Goal: Information Seeking & Learning: Learn about a topic

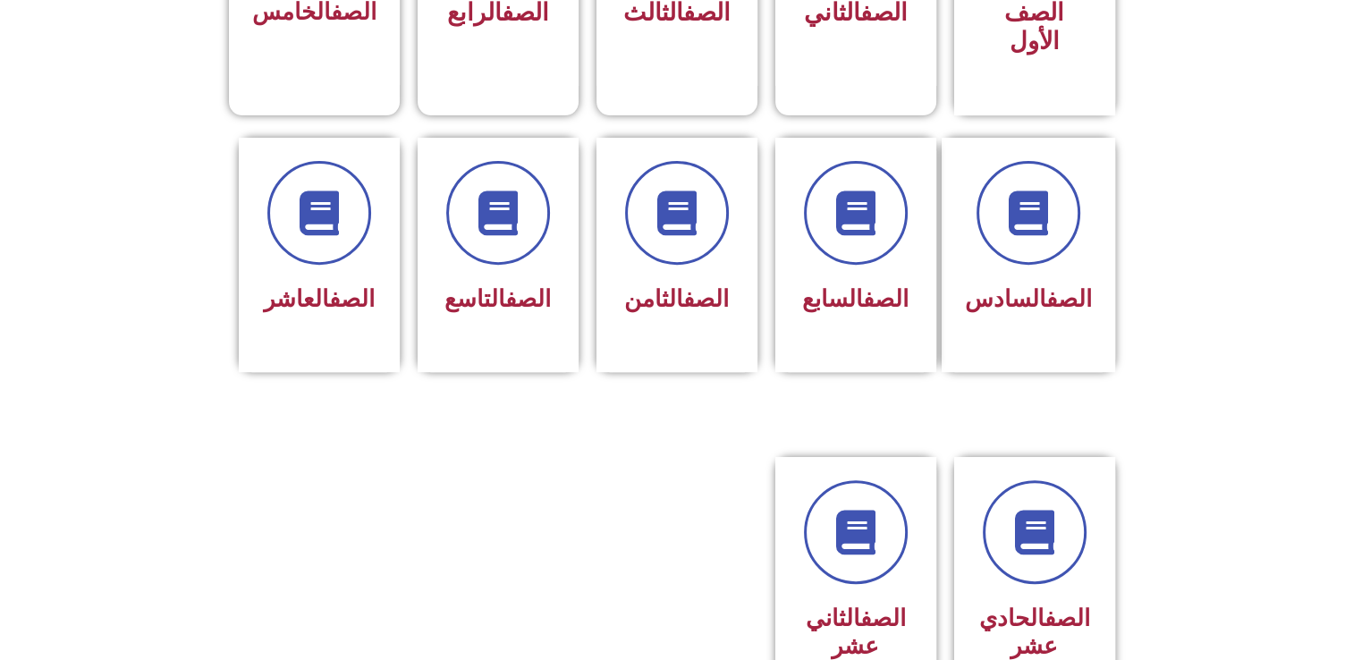
scroll to position [654, 0]
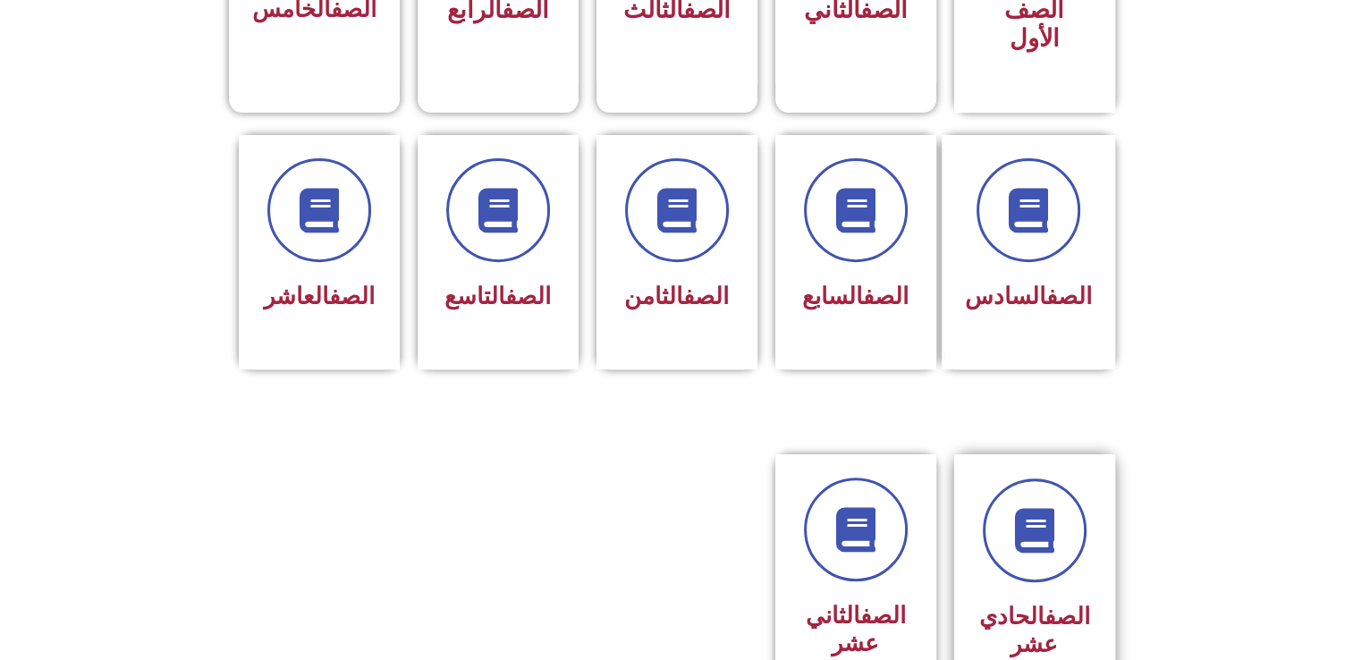
click at [1041, 595] on div "الصف الحادي عشر" at bounding box center [1034, 631] width 113 height 72
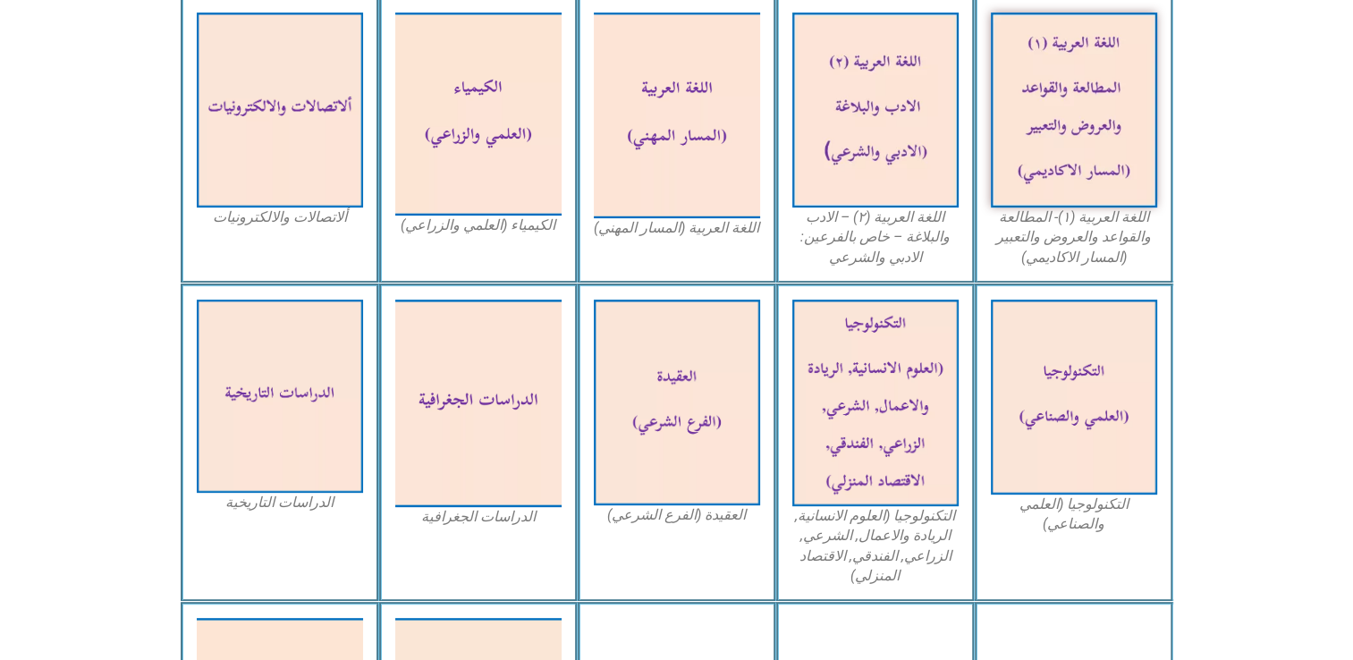
scroll to position [625, 0]
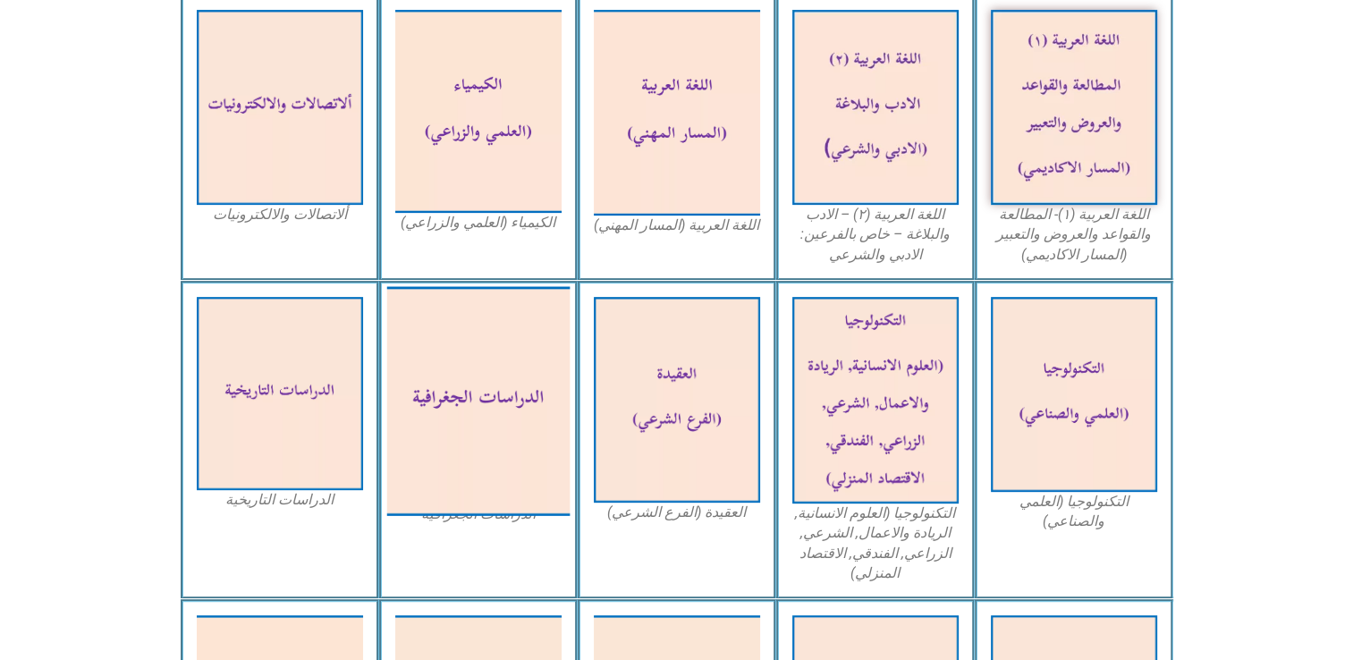
click at [476, 341] on img at bounding box center [477, 400] width 183 height 229
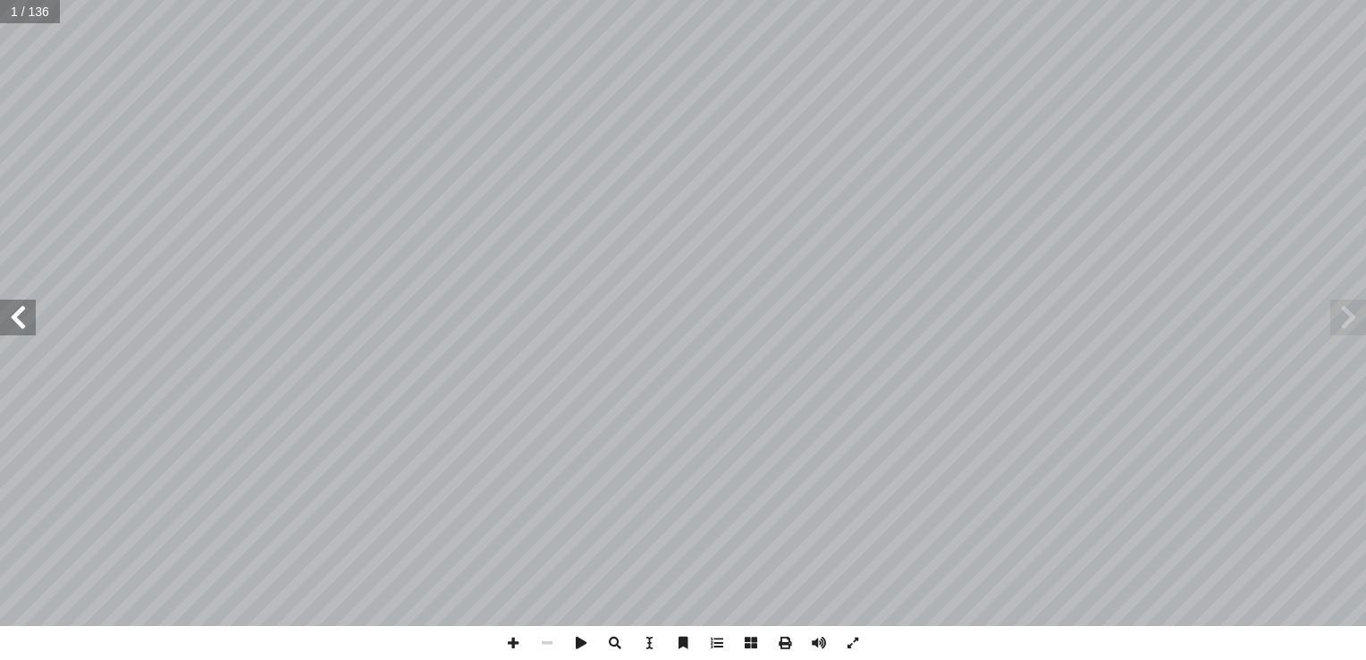
click at [1348, 321] on span at bounding box center [1348, 317] width 36 height 36
click at [26, 320] on span at bounding box center [18, 317] width 36 height 36
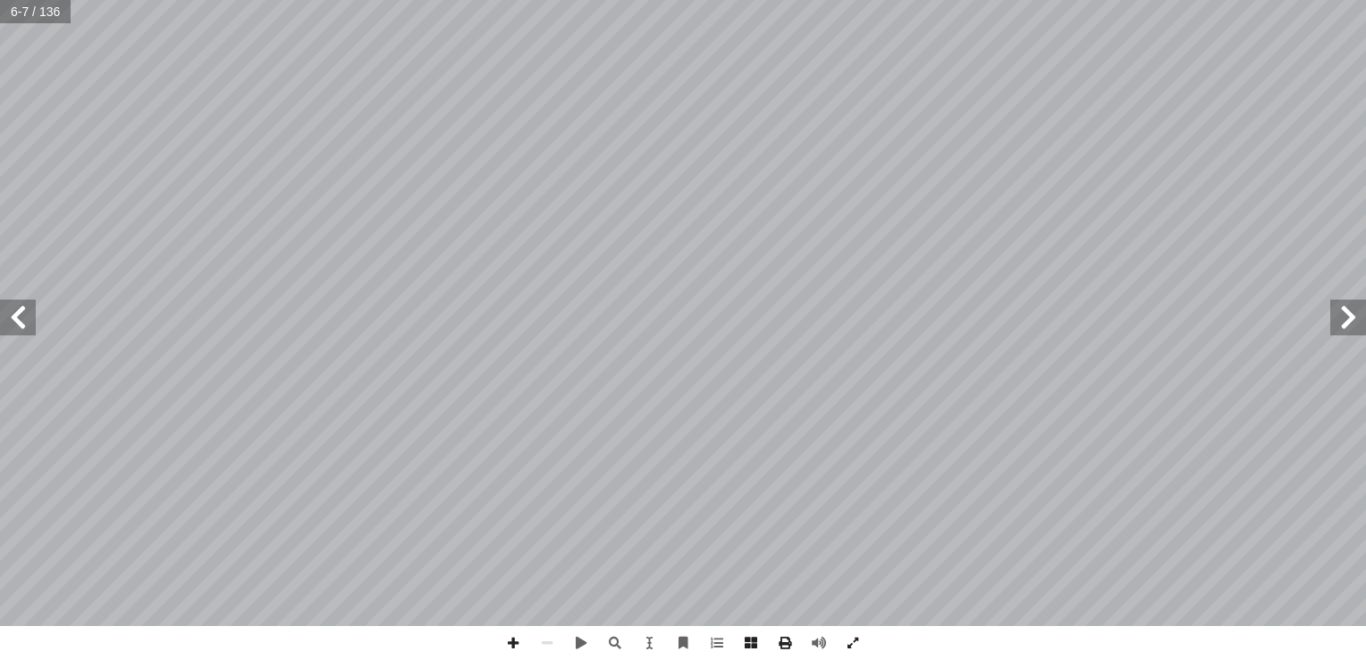
click at [1, 302] on span at bounding box center [18, 317] width 36 height 36
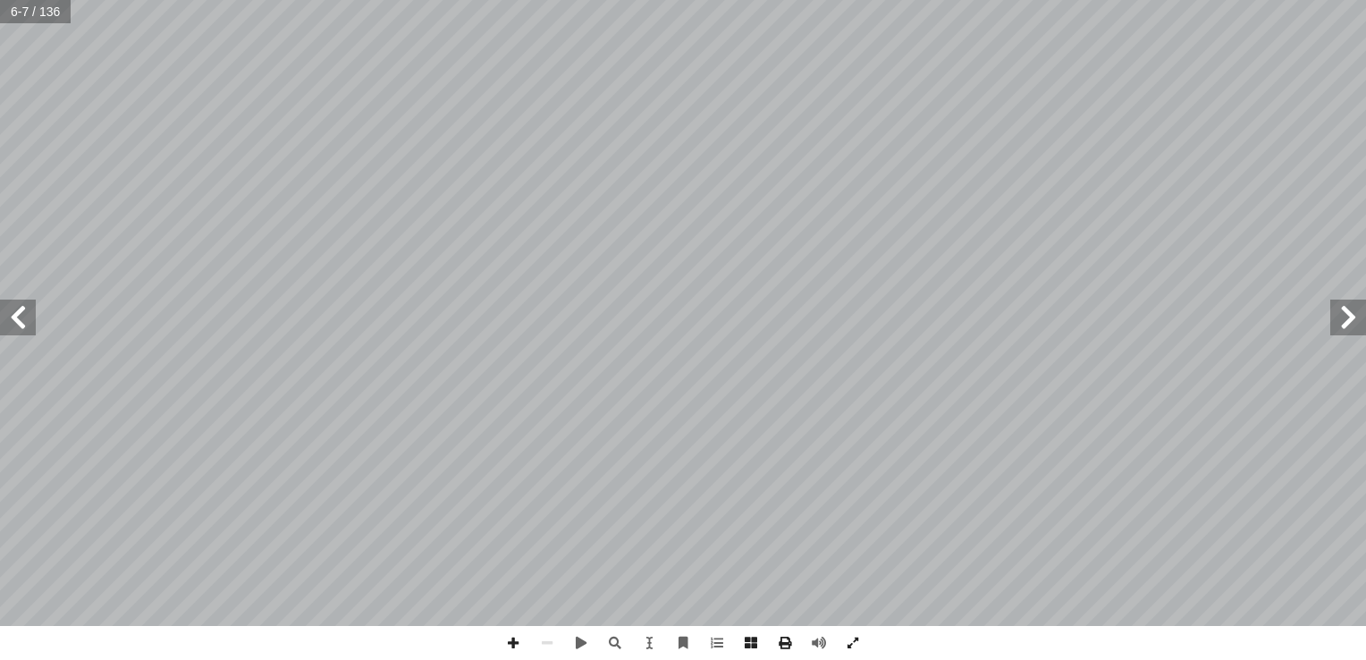
click at [1, 302] on span at bounding box center [18, 317] width 36 height 36
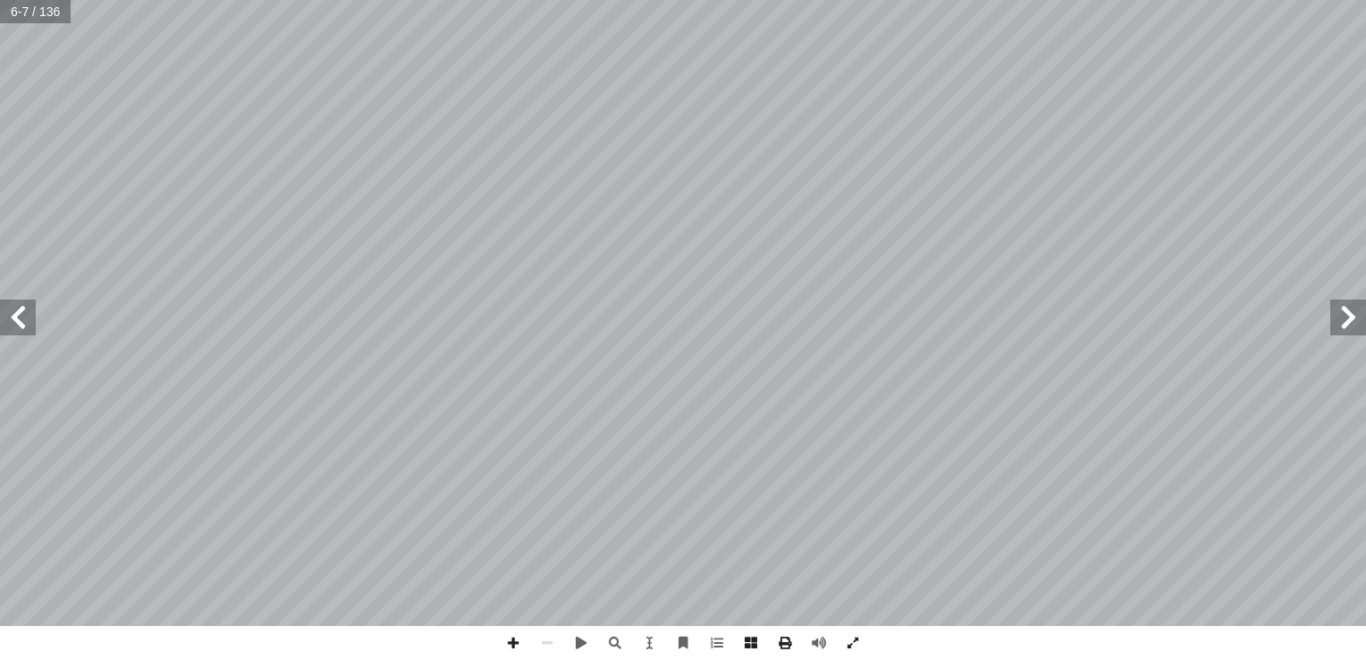
click at [1, 302] on span at bounding box center [18, 317] width 36 height 36
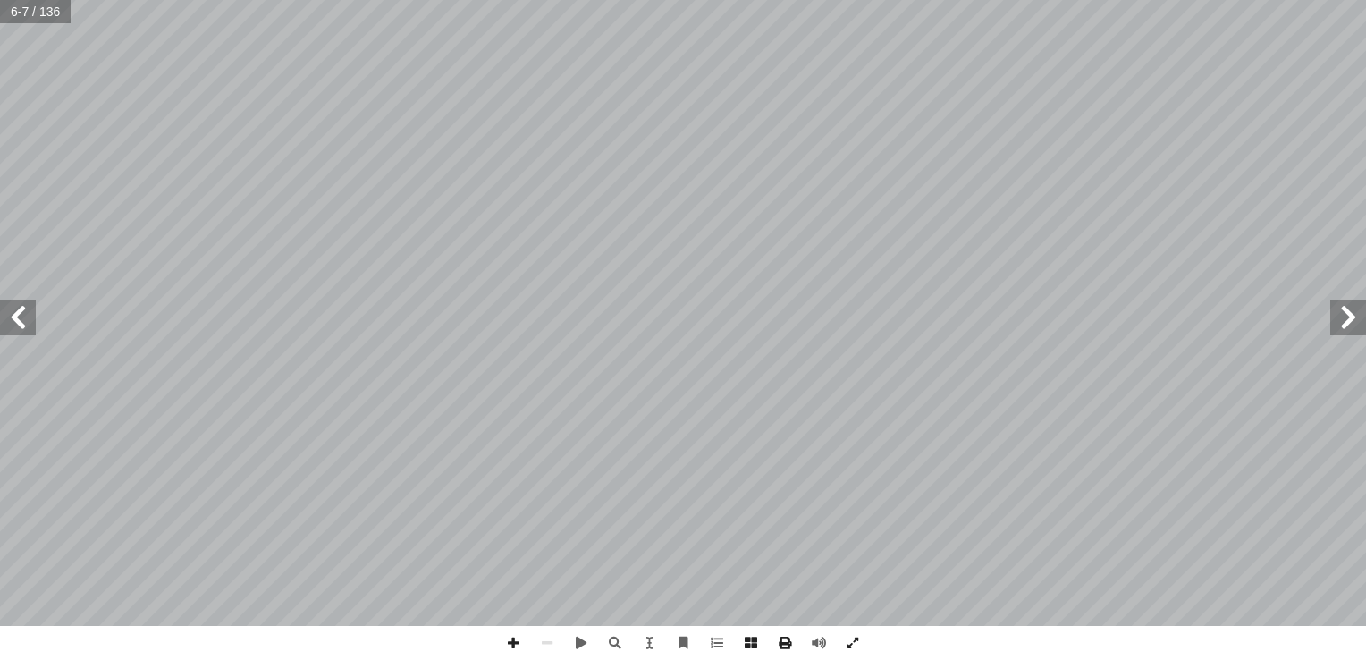
click at [1, 302] on span at bounding box center [18, 317] width 36 height 36
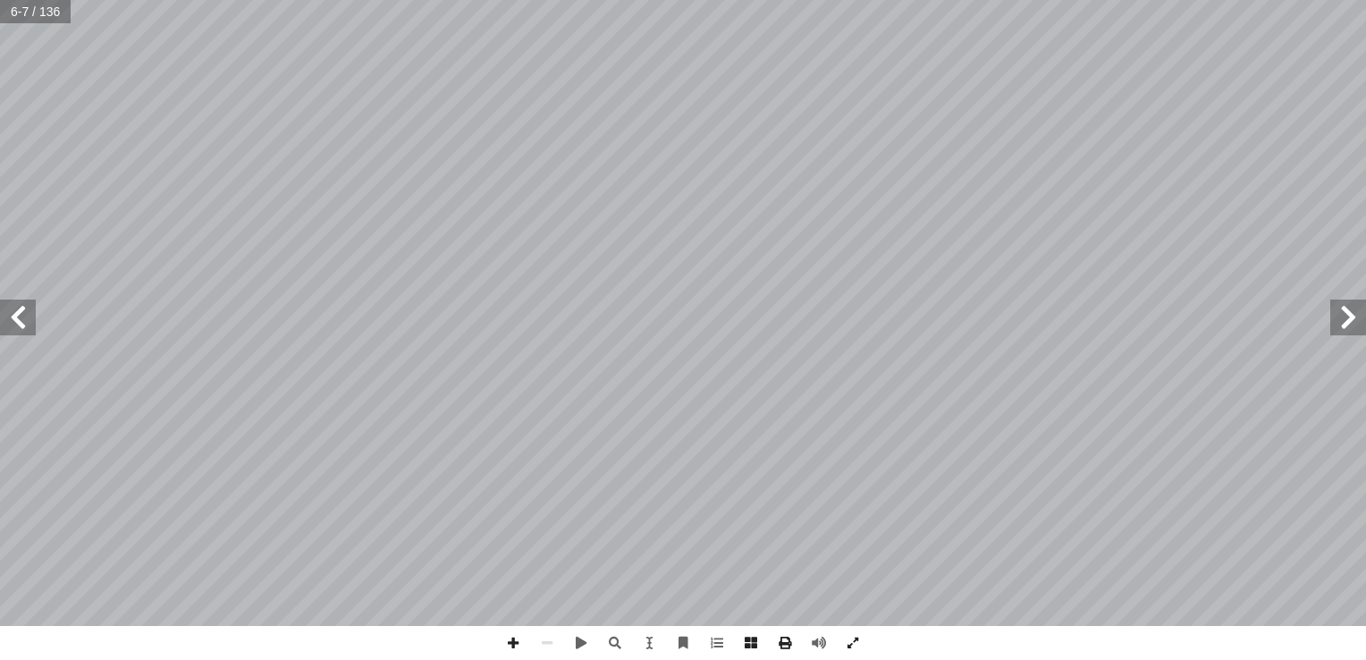
click at [1, 302] on span at bounding box center [18, 317] width 36 height 36
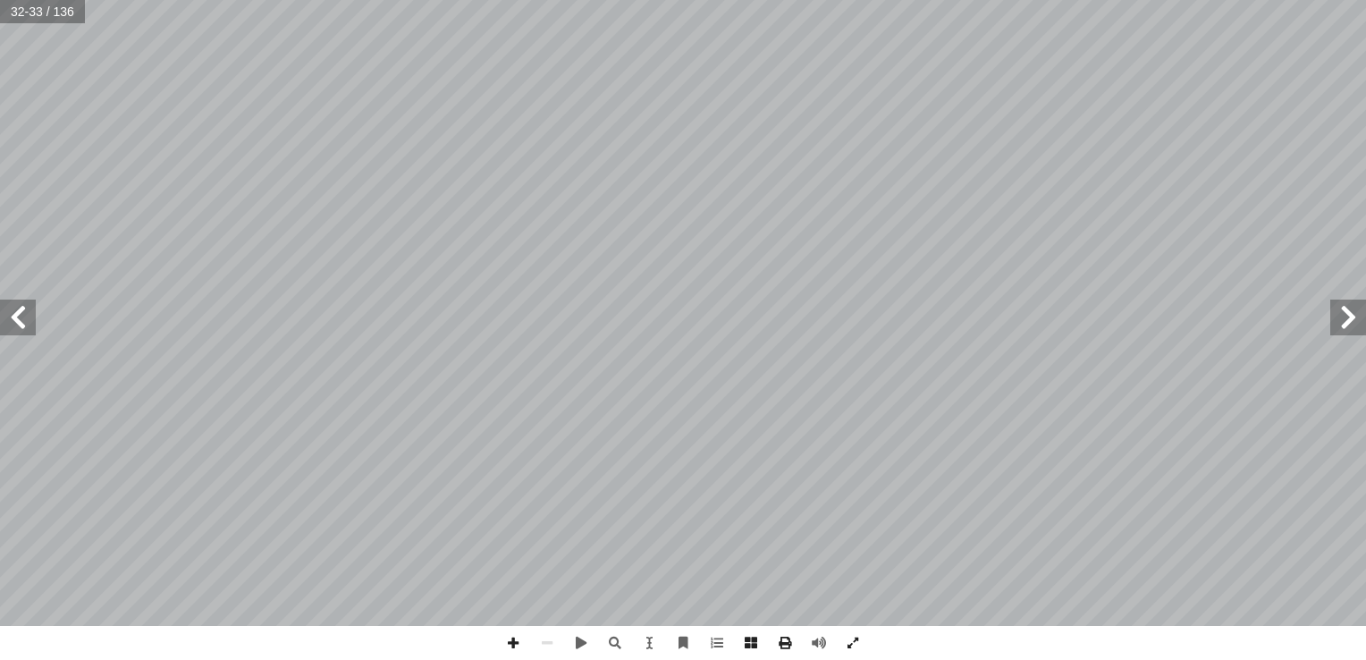
click at [1, 302] on span at bounding box center [18, 317] width 36 height 36
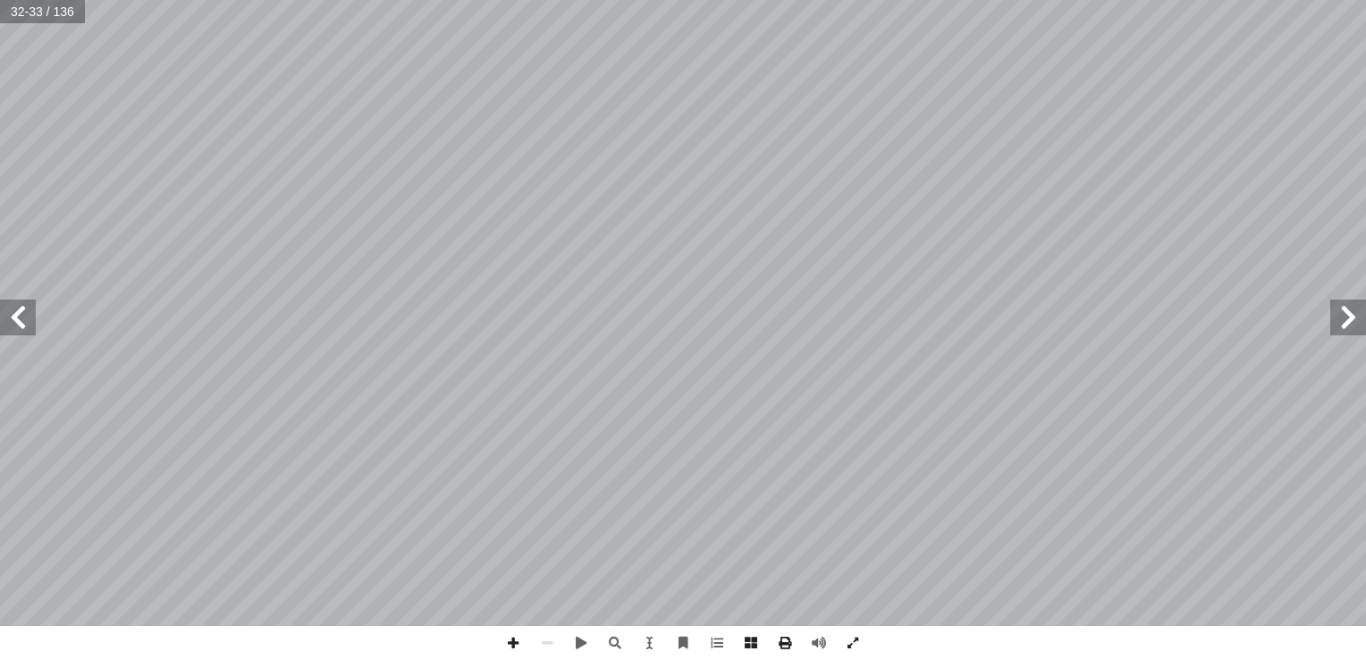
click at [1, 302] on span at bounding box center [18, 317] width 36 height 36
click at [1349, 310] on span at bounding box center [1348, 317] width 36 height 36
click at [515, 651] on span at bounding box center [513, 643] width 34 height 34
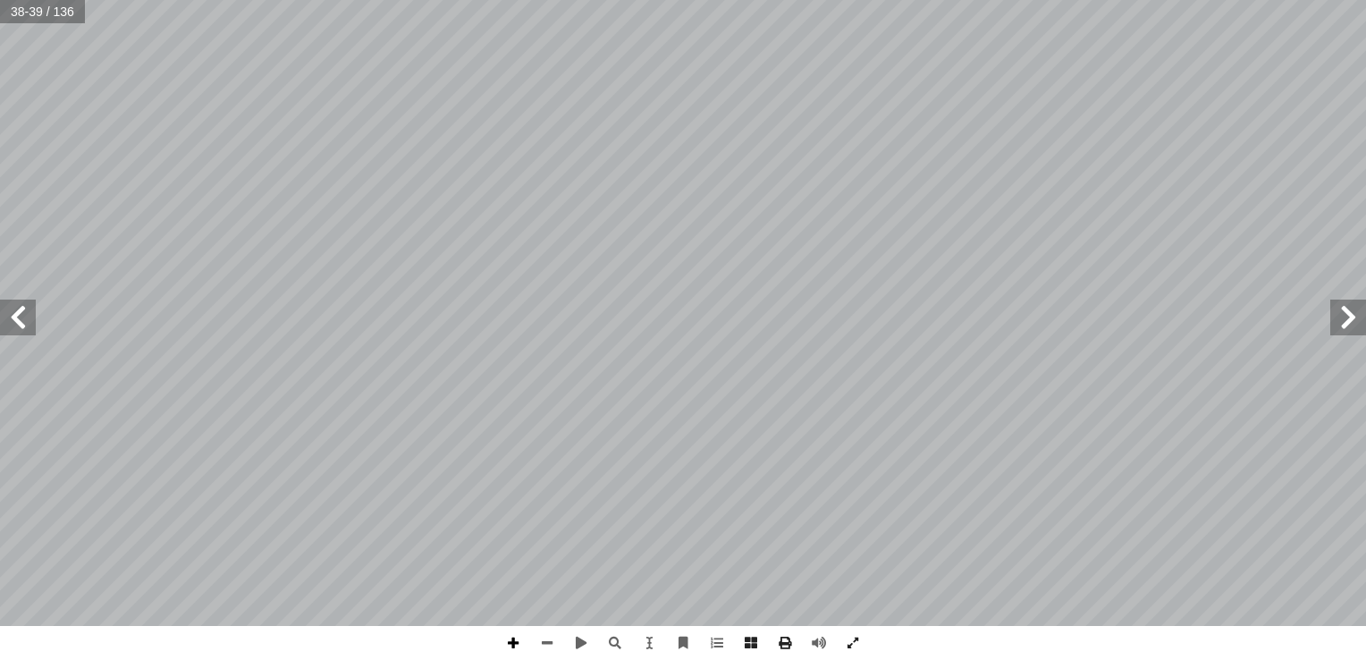
click at [519, 642] on span at bounding box center [513, 643] width 34 height 34
click at [23, 322] on span at bounding box center [18, 317] width 36 height 36
click at [500, 645] on span at bounding box center [513, 643] width 34 height 34
click at [513, 649] on span at bounding box center [513, 643] width 34 height 34
click at [647, 163] on html "الصفحة الرئيسية الصف الأول الصف الثاني الصف الثالث الصف الرابع الصف الخامس الصف…" at bounding box center [683, 81] width 1366 height 163
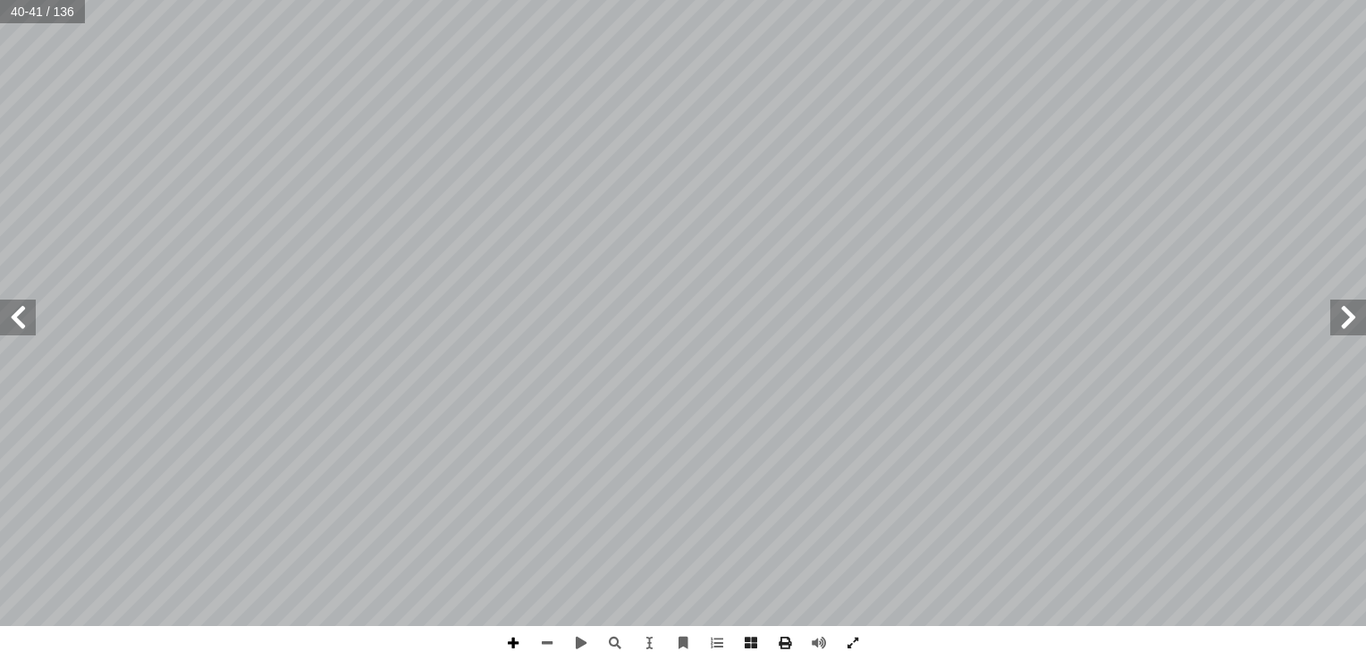
drag, startPoint x: 665, startPoint y: 649, endPoint x: 505, endPoint y: 649, distance: 160.0
click at [505, 649] on span at bounding box center [513, 643] width 34 height 34
